Goal: Obtain resource: Obtain resource

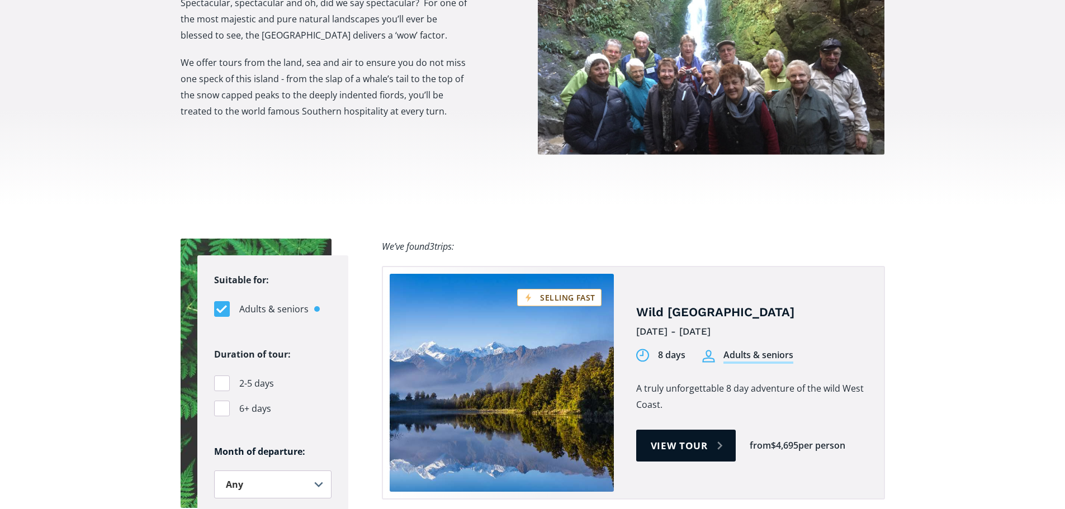
scroll to position [559, 0]
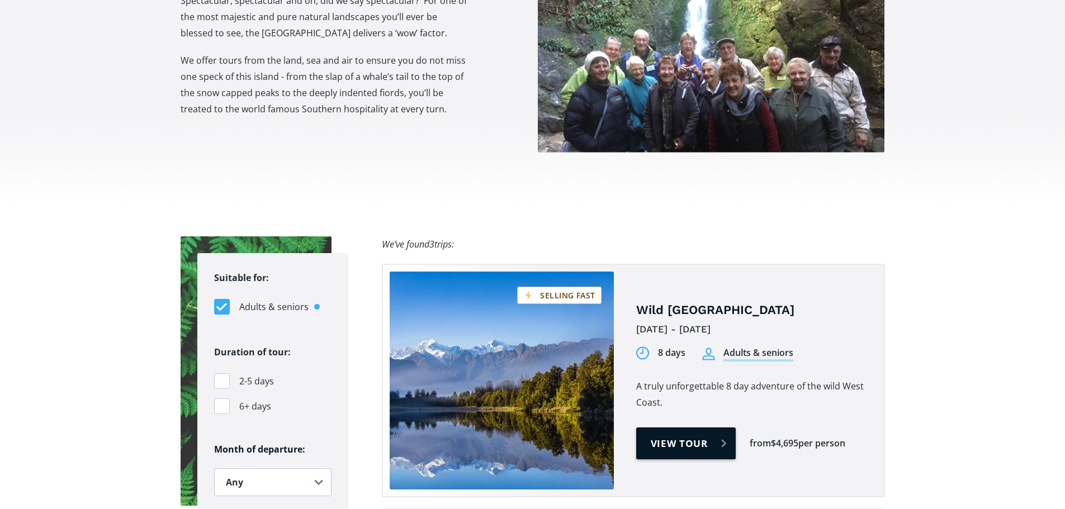
click at [681, 427] on link "View tour" at bounding box center [686, 443] width 100 height 32
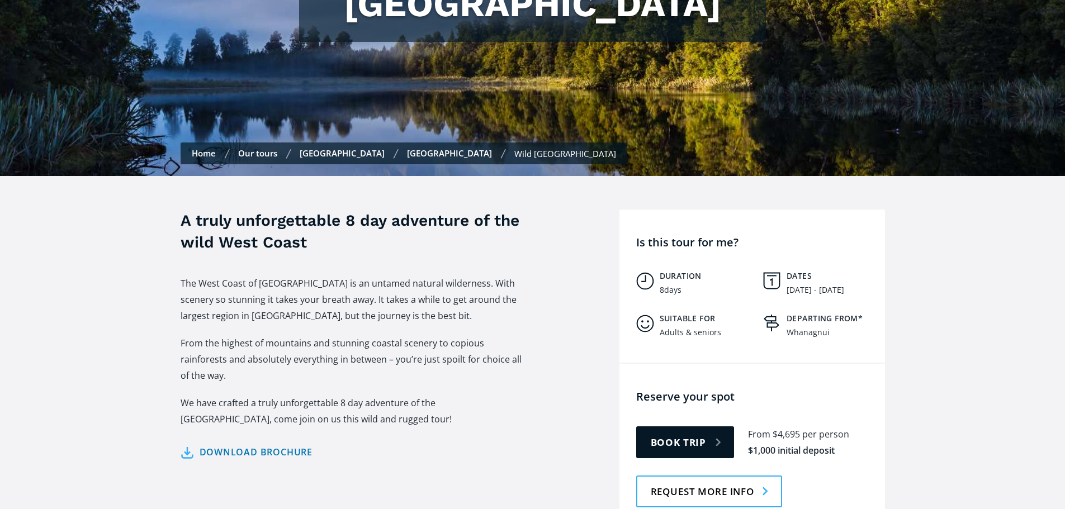
scroll to position [335, 0]
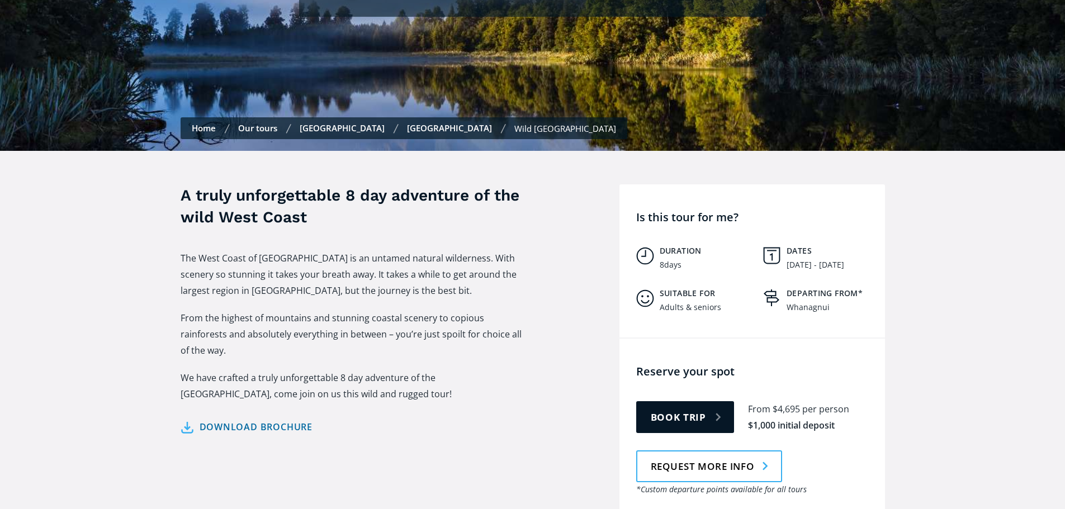
click at [276, 419] on link "Download brochure" at bounding box center [246, 427] width 132 height 16
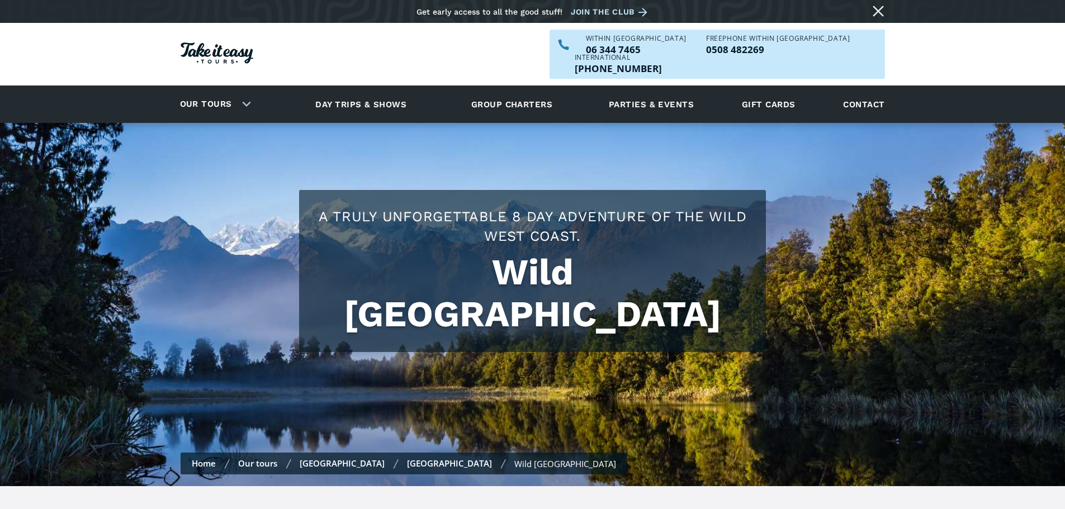
scroll to position [335, 0]
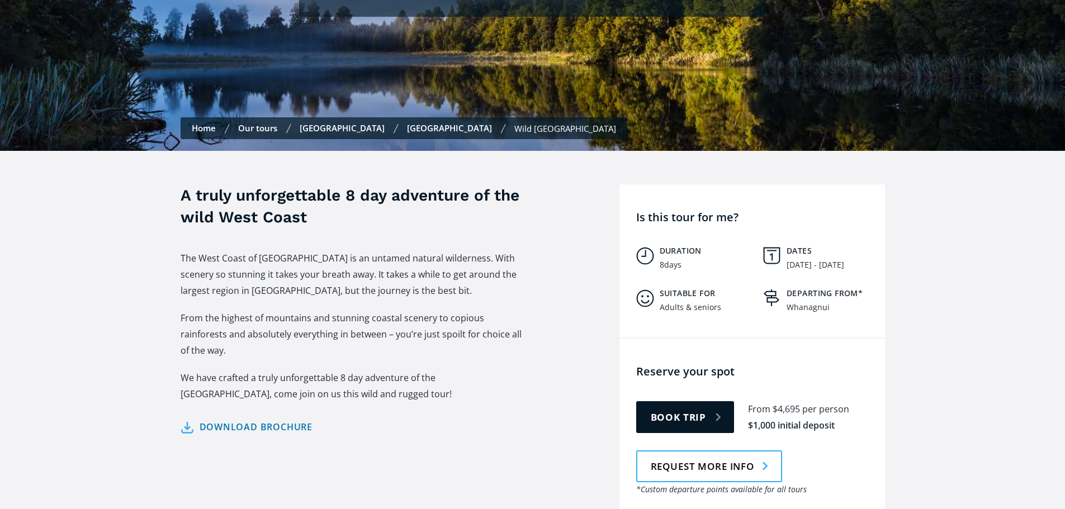
click at [247, 122] on link "Our tours" at bounding box center [257, 127] width 39 height 11
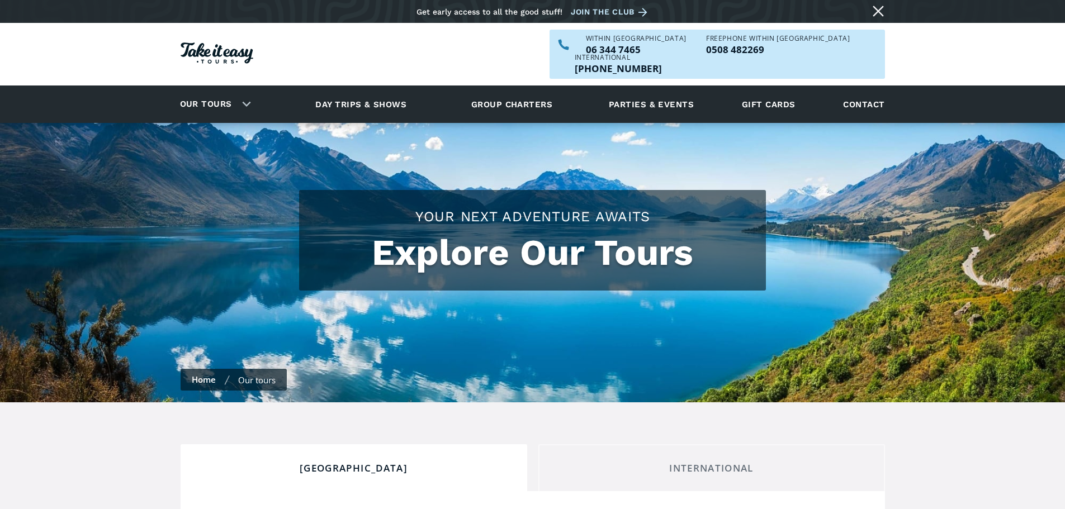
checkbox input "true"
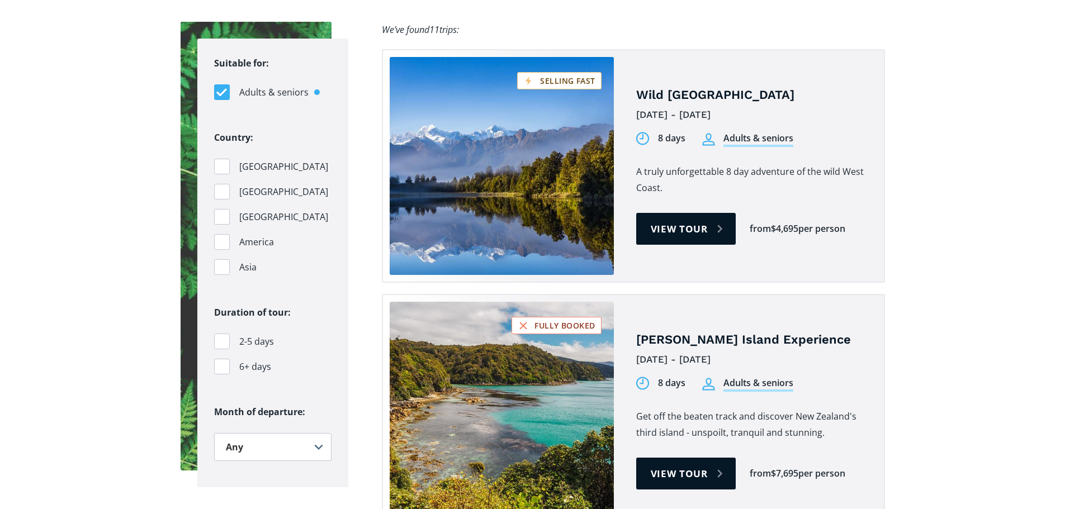
scroll to position [1062, 0]
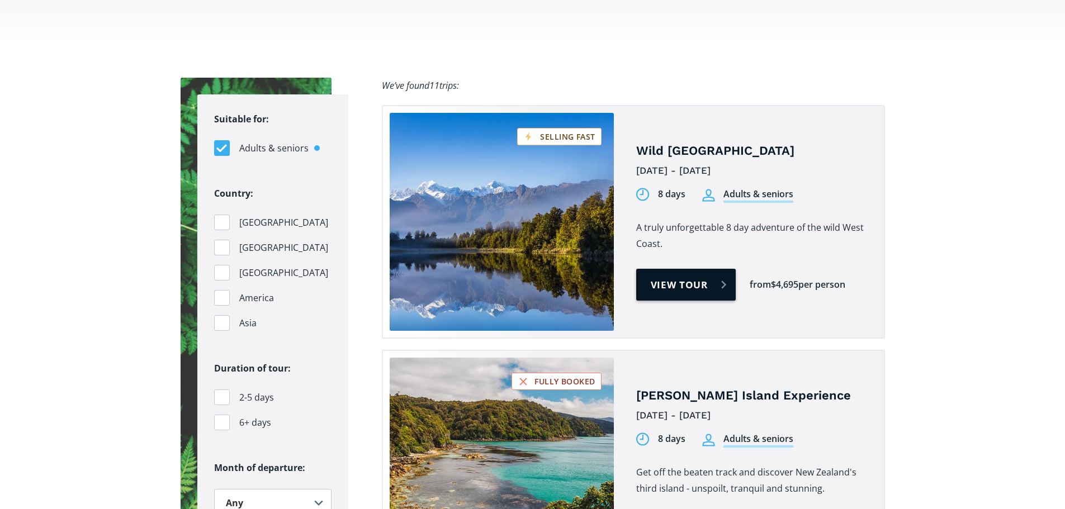
click at [675, 269] on link "View tour" at bounding box center [686, 285] width 100 height 32
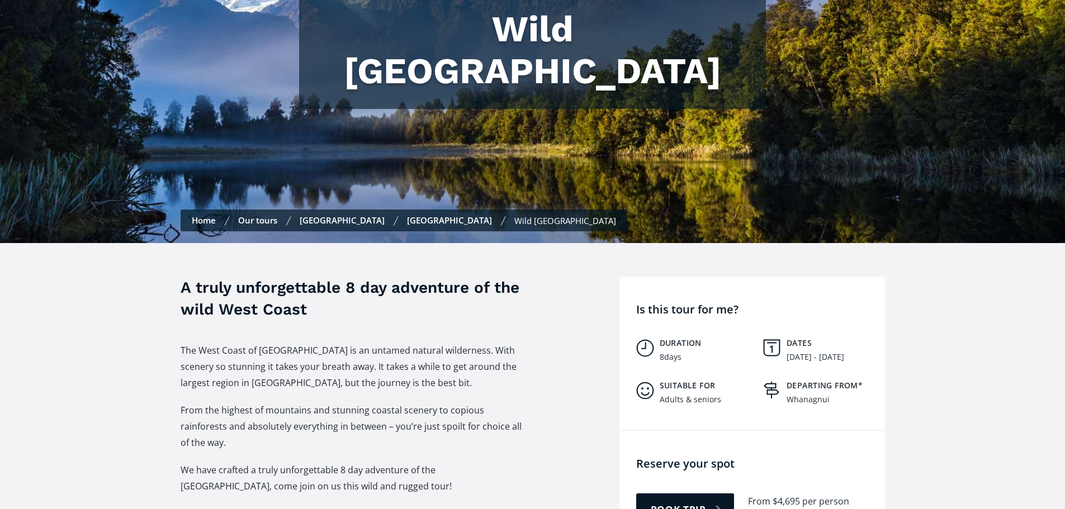
scroll to position [168, 0]
